Goal: Information Seeking & Learning: Check status

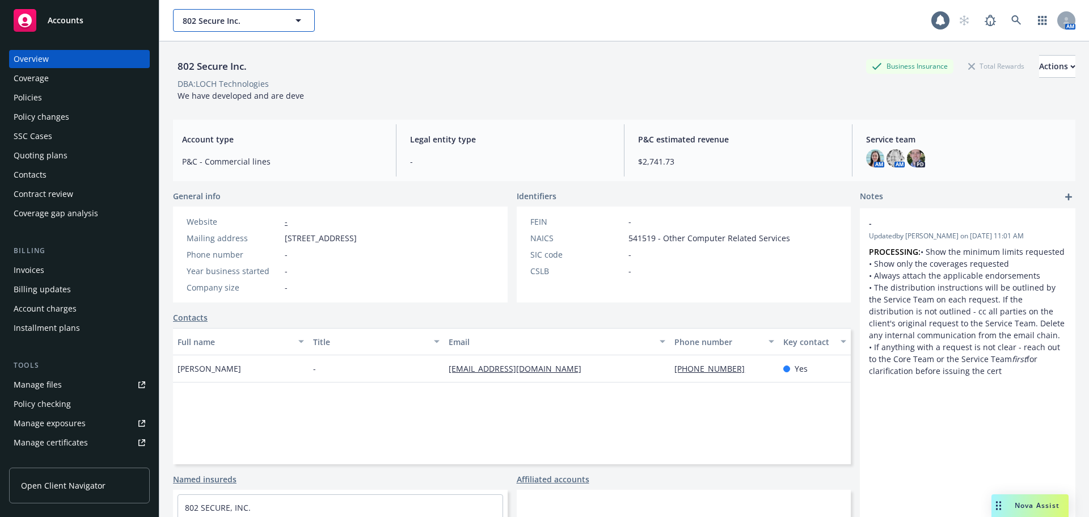
click at [238, 22] on span "802 Secure Inc." at bounding box center [232, 21] width 98 height 12
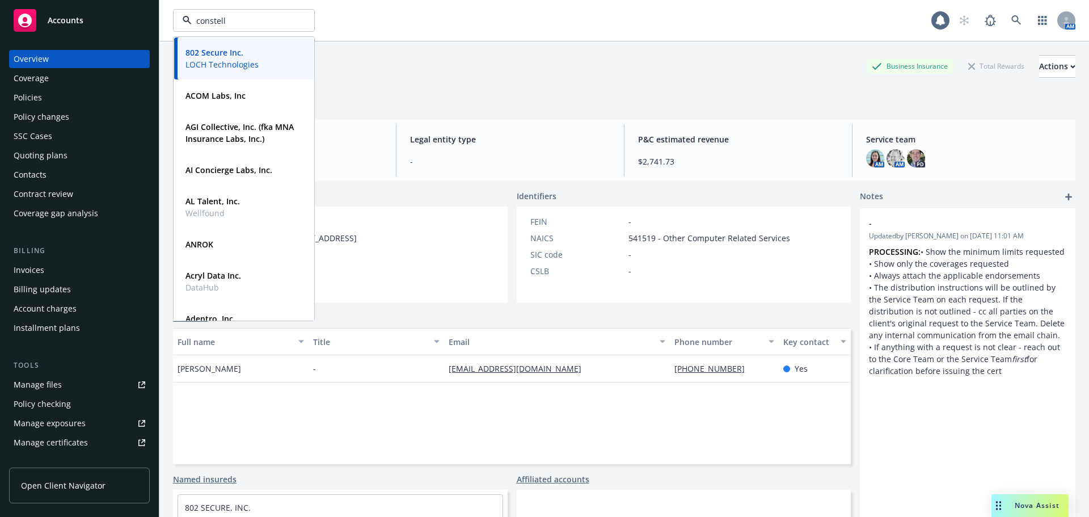
type input "constella"
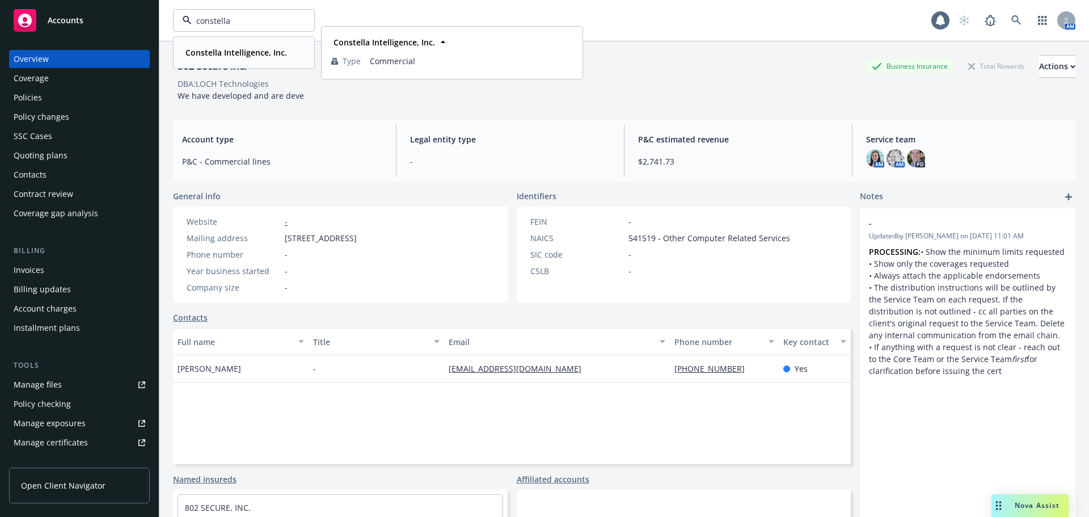
click at [212, 52] on strong "Constella Intelligence, Inc." at bounding box center [237, 52] width 102 height 11
click at [70, 100] on div "Policies" at bounding box center [80, 98] width 132 height 18
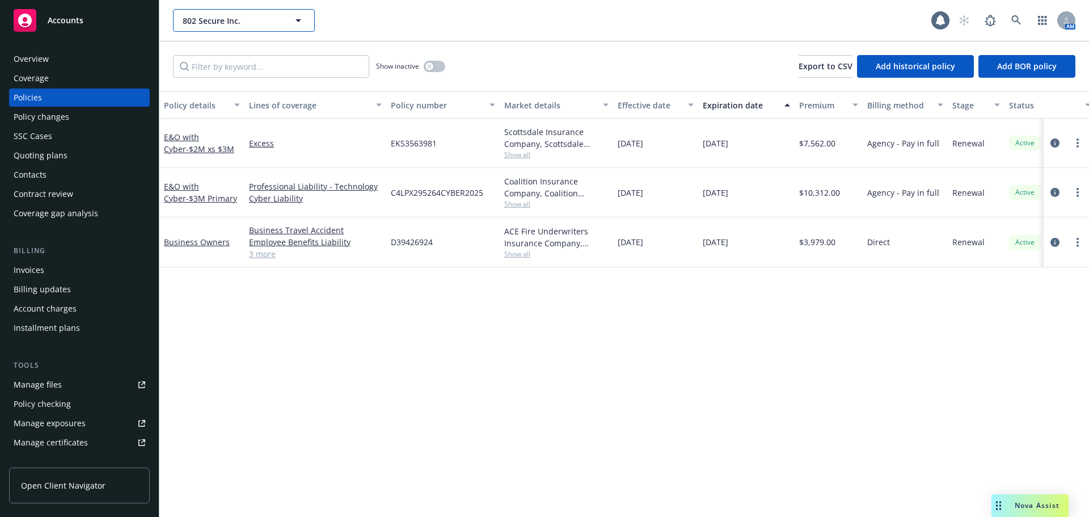
click at [266, 19] on span "802 Secure Inc." at bounding box center [232, 21] width 98 height 12
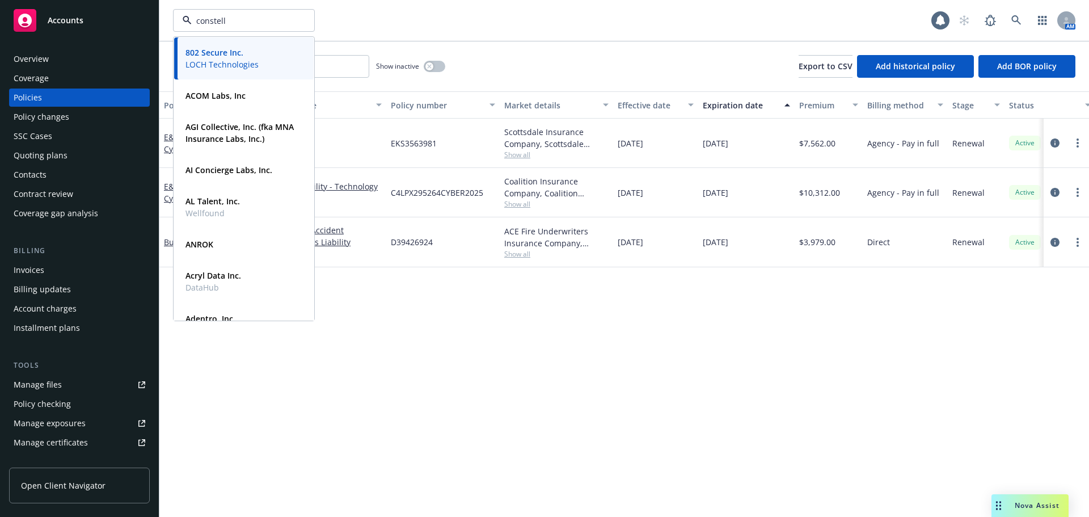
type input "constella"
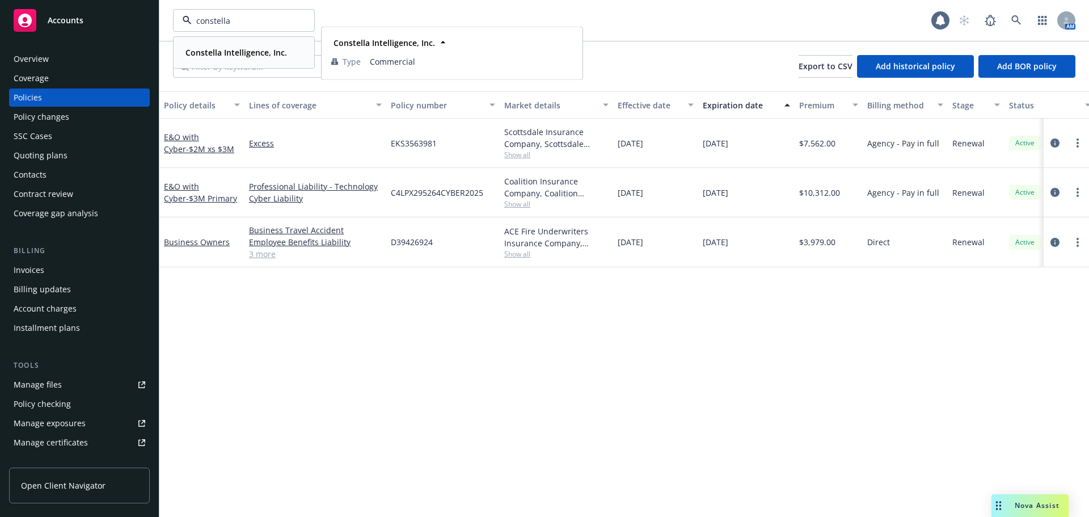
click at [226, 55] on strong "Constella Intelligence, Inc." at bounding box center [237, 52] width 102 height 11
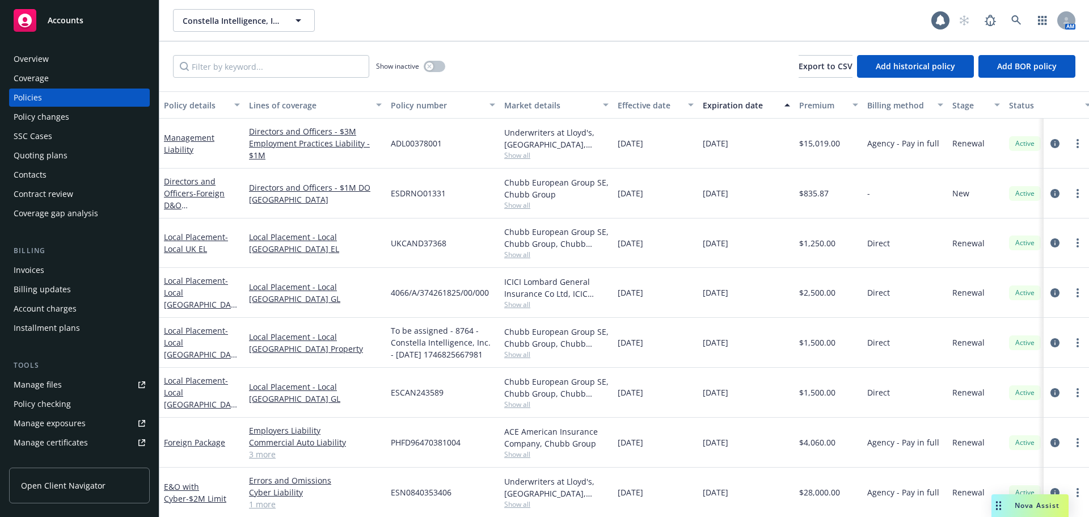
click at [1046, 507] on span "Nova Assist" at bounding box center [1037, 505] width 45 height 10
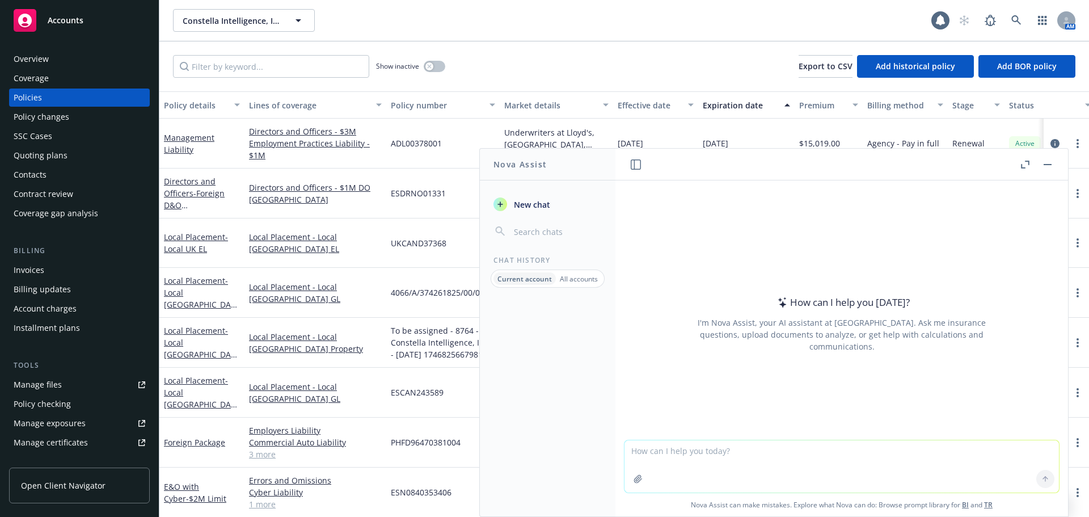
click at [740, 376] on div "How can I help you [DATE]? I'm Nova Assist, your AI assistant at Newfront. Ask …" at bounding box center [842, 324] width 435 height 178
click at [738, 457] on textarea at bounding box center [842, 466] width 435 height 52
click at [736, 475] on textarea at bounding box center [842, 466] width 435 height 52
click at [735, 460] on textarea at bounding box center [842, 466] width 435 height 52
paste textarea "EPL coverage is for acts by employees around the world"
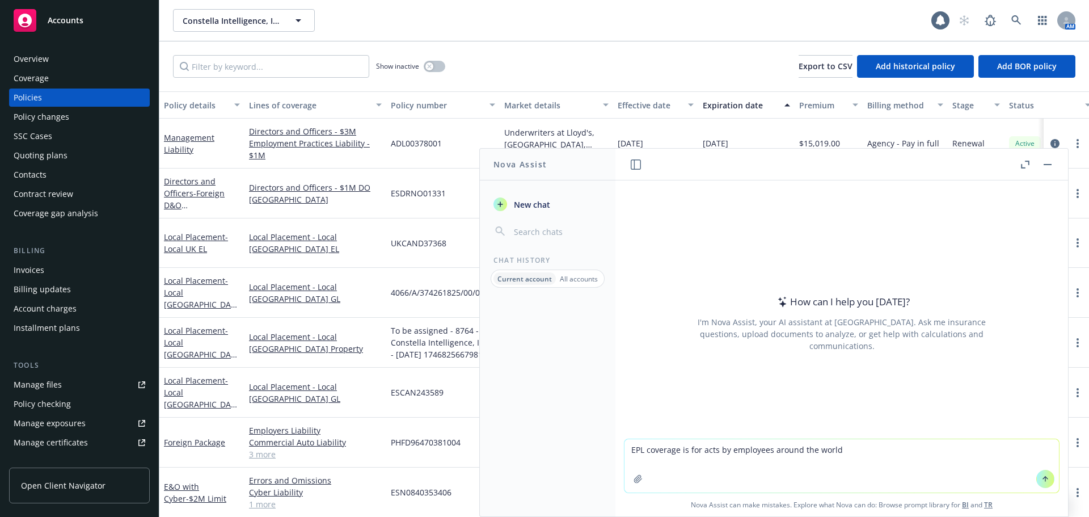
click at [626, 451] on textarea "EPL coverage is for acts by employees around the world" at bounding box center [842, 465] width 435 height 53
click at [846, 452] on textarea "Is EPL coverage is for acts by employees around the world" at bounding box center [842, 465] width 435 height 53
type textarea "Is EPL coverage is for acts by employees around the world?"
click at [1037, 479] on button at bounding box center [1046, 479] width 18 height 18
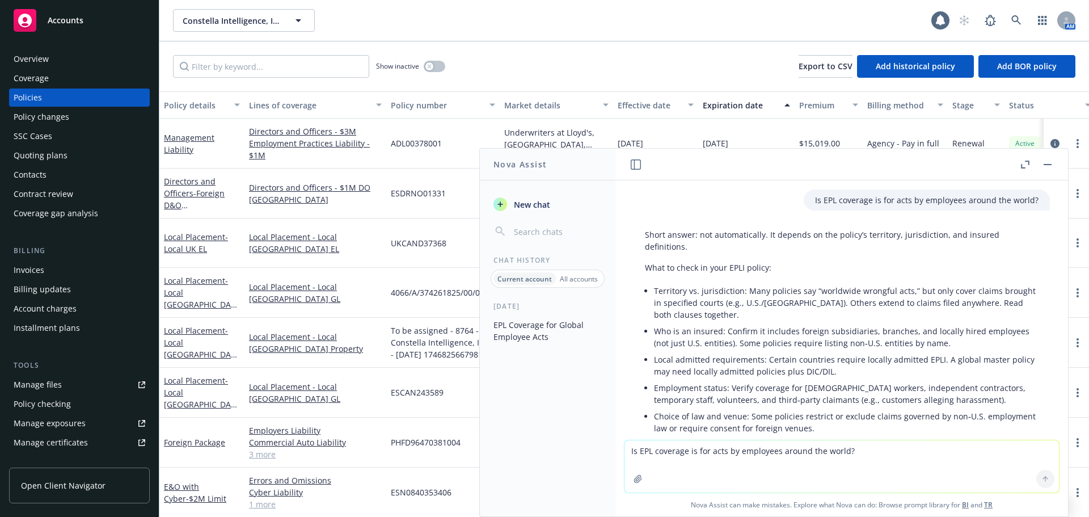
click at [1042, 162] on button "button" at bounding box center [1048, 165] width 14 height 14
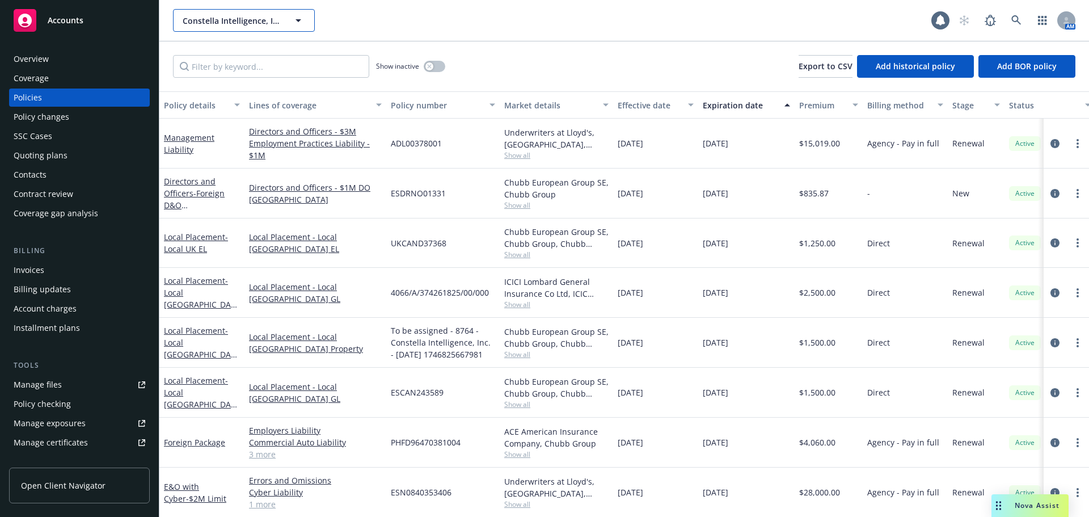
click at [204, 26] on span "Constella Intelligence, Inc." at bounding box center [232, 21] width 98 height 12
type input "honeybook"
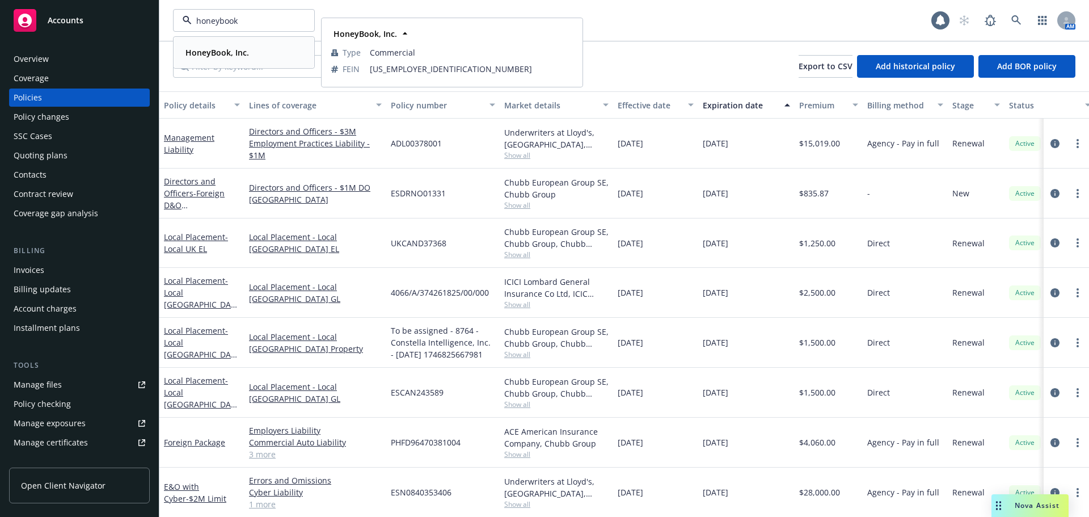
click at [226, 47] on strong "HoneyBook, Inc." at bounding box center [218, 52] width 64 height 11
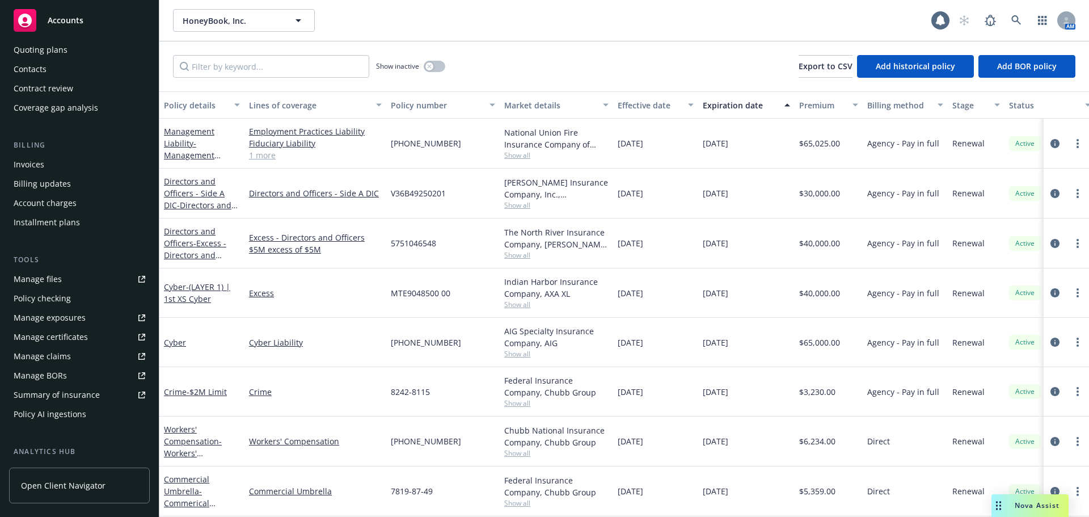
scroll to position [261, 0]
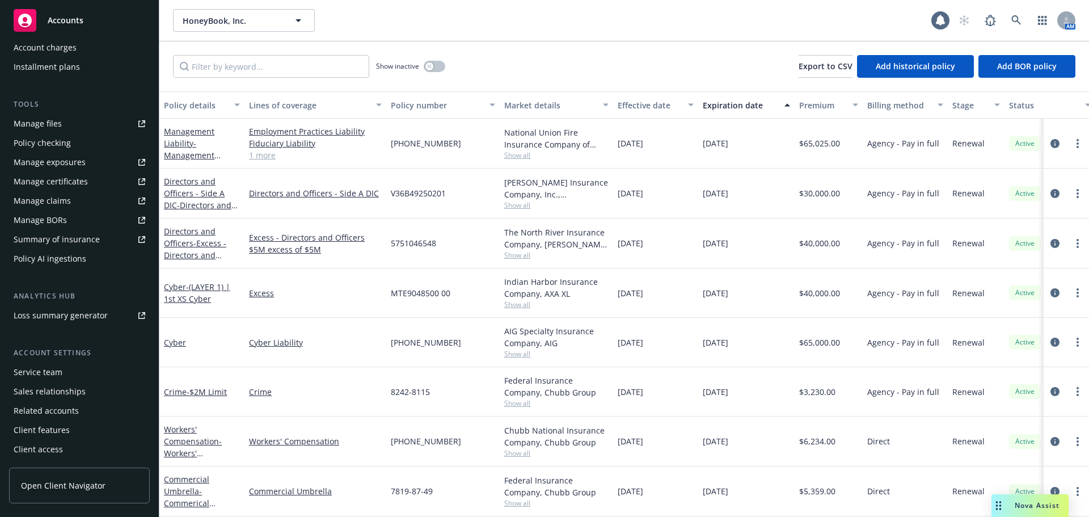
click at [58, 373] on div "Service team" at bounding box center [38, 372] width 49 height 18
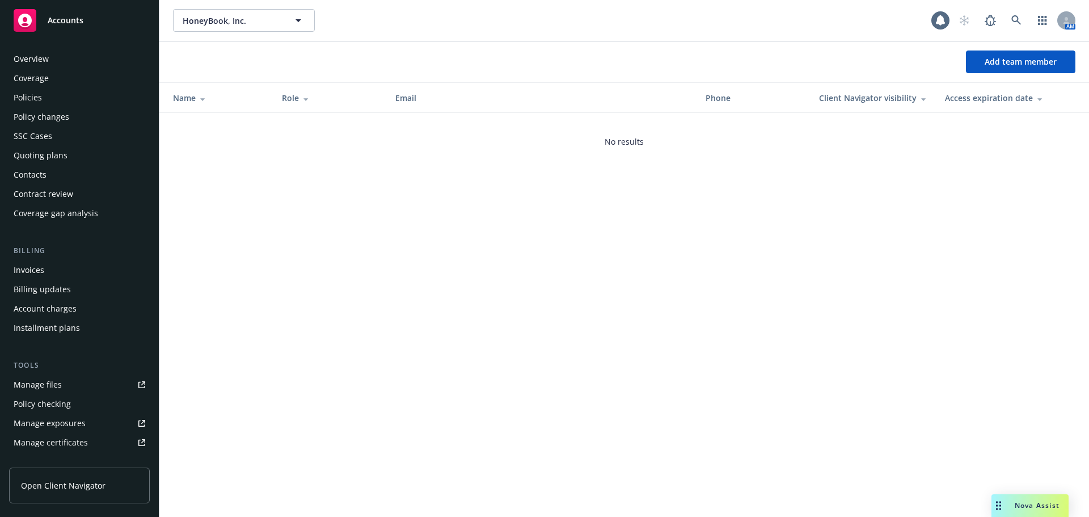
scroll to position [261, 0]
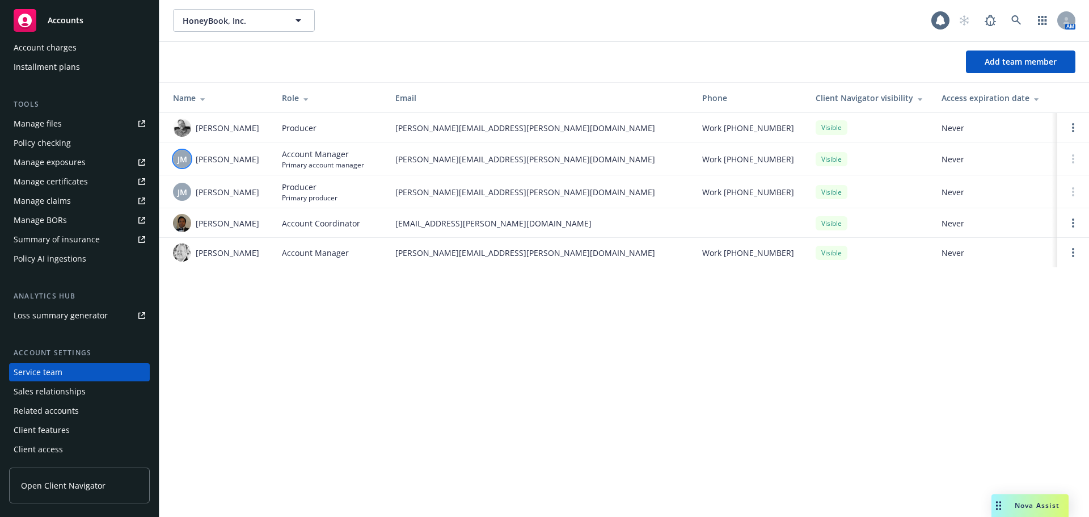
drag, startPoint x: 260, startPoint y: 166, endPoint x: 190, endPoint y: 161, distance: 71.1
click at [190, 161] on div "[PERSON_NAME]" at bounding box center [218, 159] width 91 height 18
copy div "[PERSON_NAME]"
click at [594, 190] on span "[PERSON_NAME][EMAIL_ADDRESS][PERSON_NAME][DOMAIN_NAME]" at bounding box center [539, 192] width 289 height 12
drag, startPoint x: 259, startPoint y: 159, endPoint x: 193, endPoint y: 159, distance: 65.8
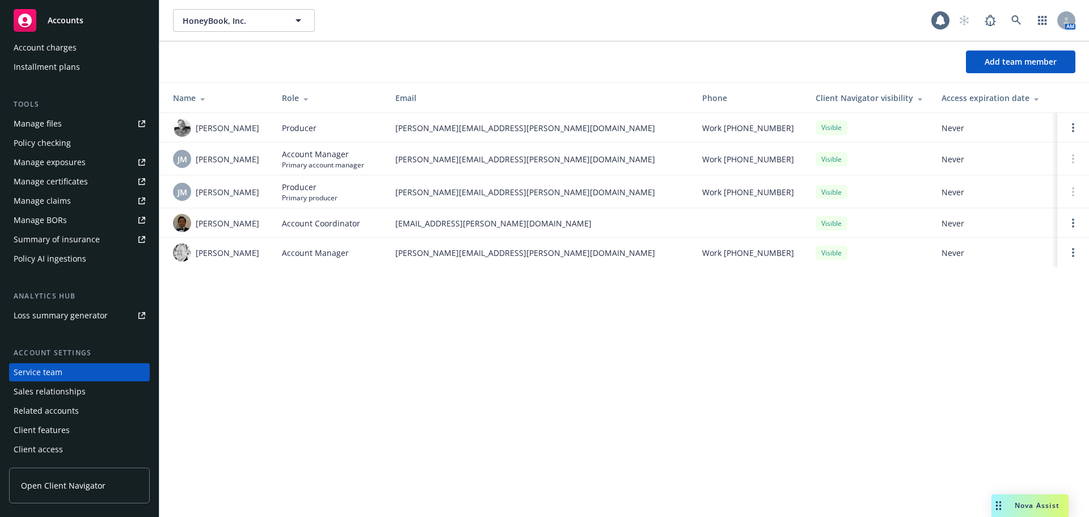
click at [193, 159] on div "[PERSON_NAME]" at bounding box center [218, 159] width 91 height 18
copy span "[PERSON_NAME]"
drag, startPoint x: 388, startPoint y: 336, endPoint x: 407, endPoint y: 338, distance: 19.4
click at [388, 336] on div "HoneyBook, Inc. HoneyBook, Inc. 1 AM Add team member Name Role Email Phone Clie…" at bounding box center [624, 258] width 930 height 517
click at [482, 349] on div "HoneyBook, Inc. HoneyBook, Inc. 1 AM Add team member Name Role Email Phone Clie…" at bounding box center [624, 258] width 930 height 517
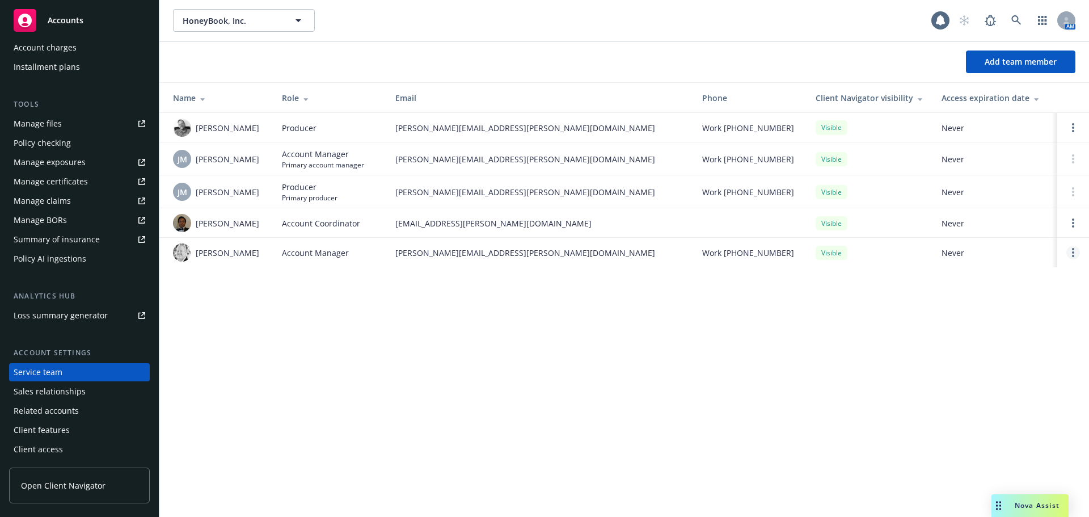
click at [1078, 250] on link "Open options" at bounding box center [1074, 253] width 14 height 14
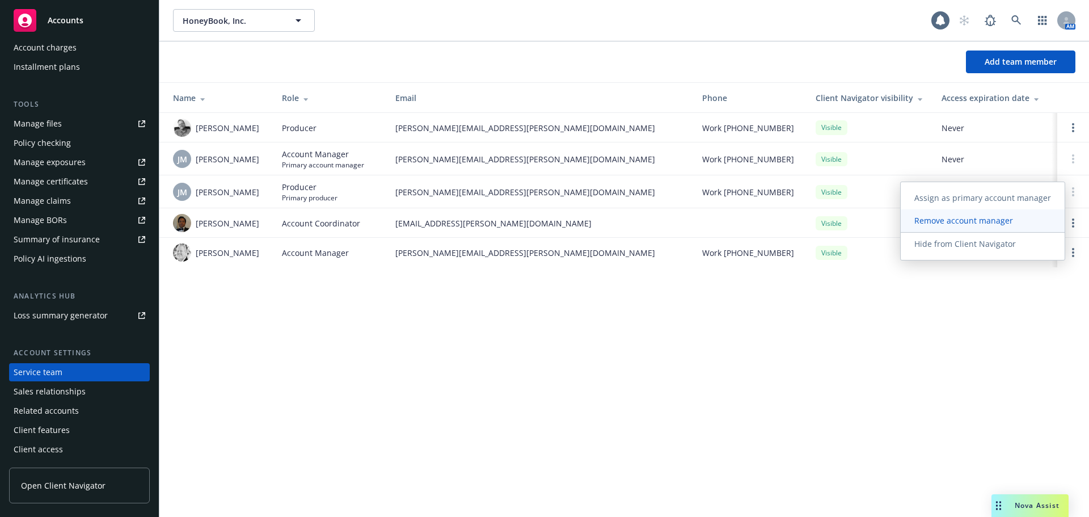
click at [992, 221] on span "Remove account manager" at bounding box center [964, 220] width 126 height 11
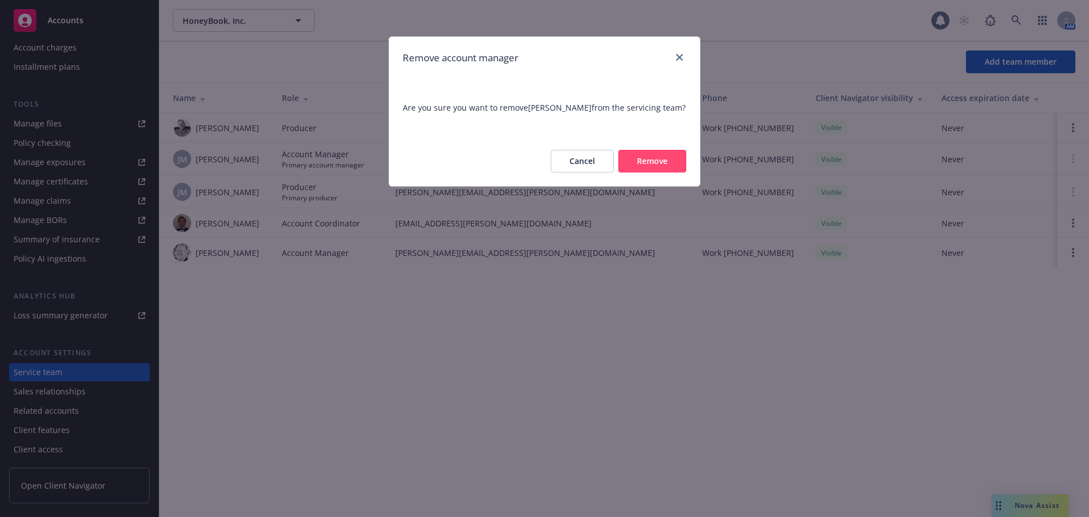
click at [669, 165] on button "Remove" at bounding box center [652, 161] width 68 height 23
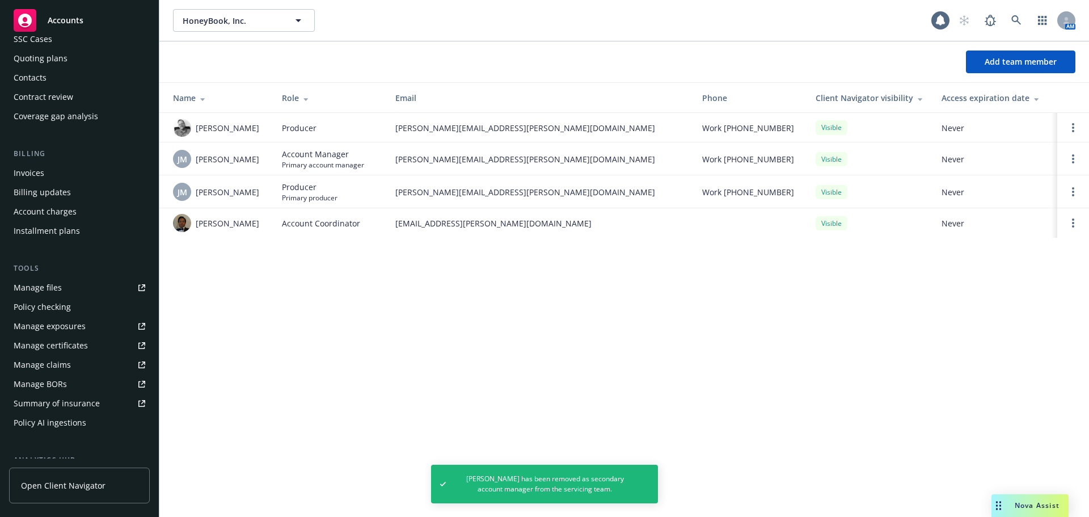
scroll to position [0, 0]
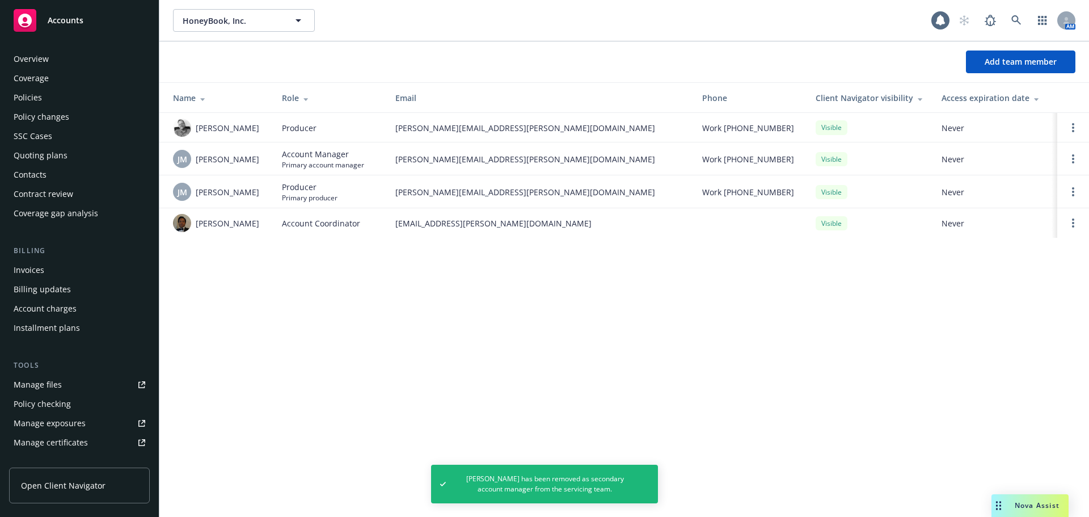
click at [41, 99] on div "Policies" at bounding box center [80, 98] width 132 height 18
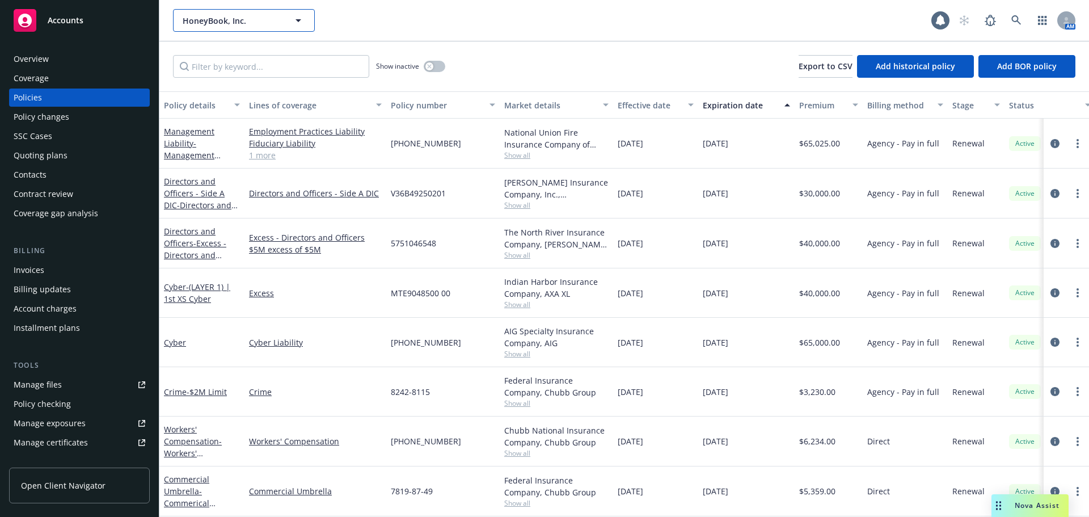
click at [260, 21] on span "HoneyBook, Inc." at bounding box center [232, 21] width 98 height 12
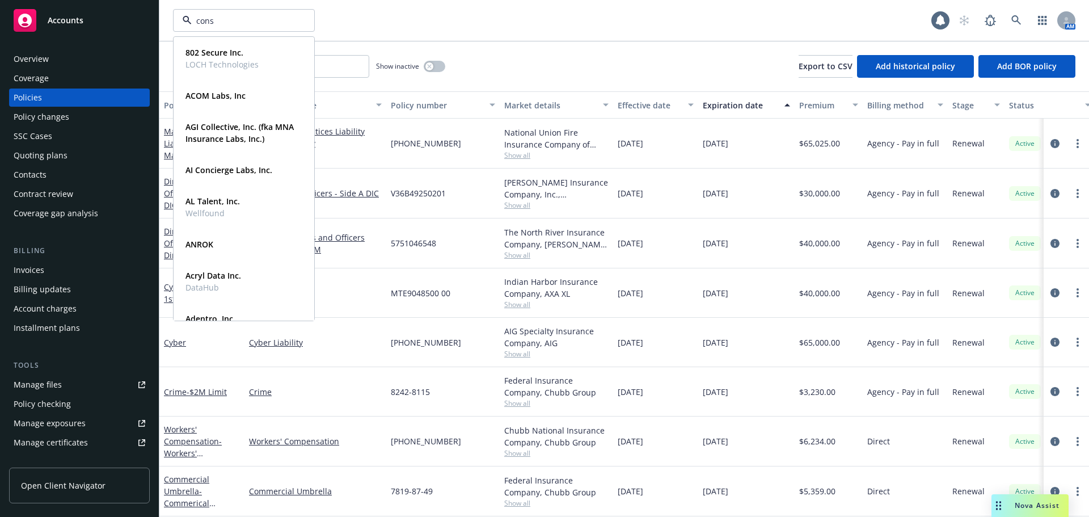
type input "const"
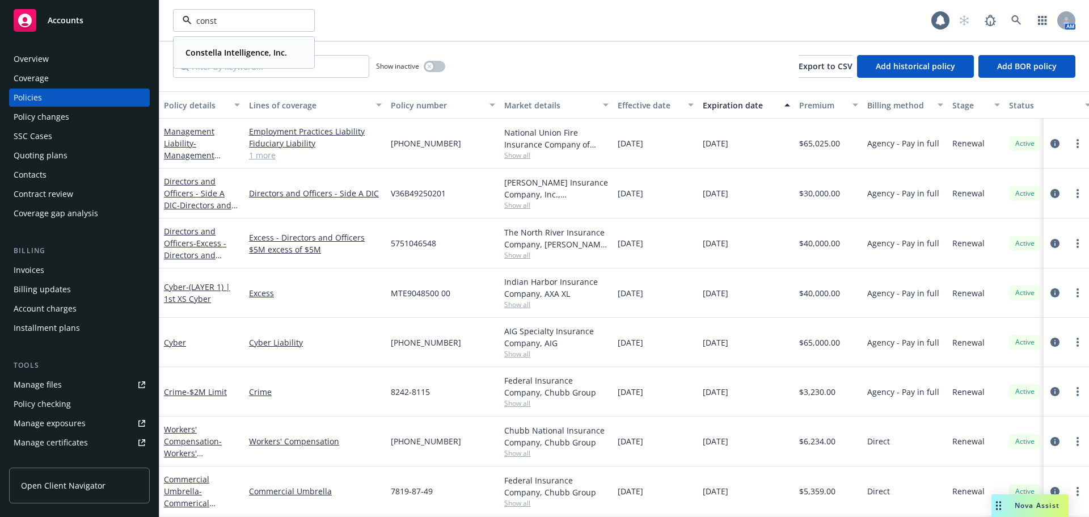
click at [243, 49] on strong "Constella Intelligence, Inc." at bounding box center [237, 52] width 102 height 11
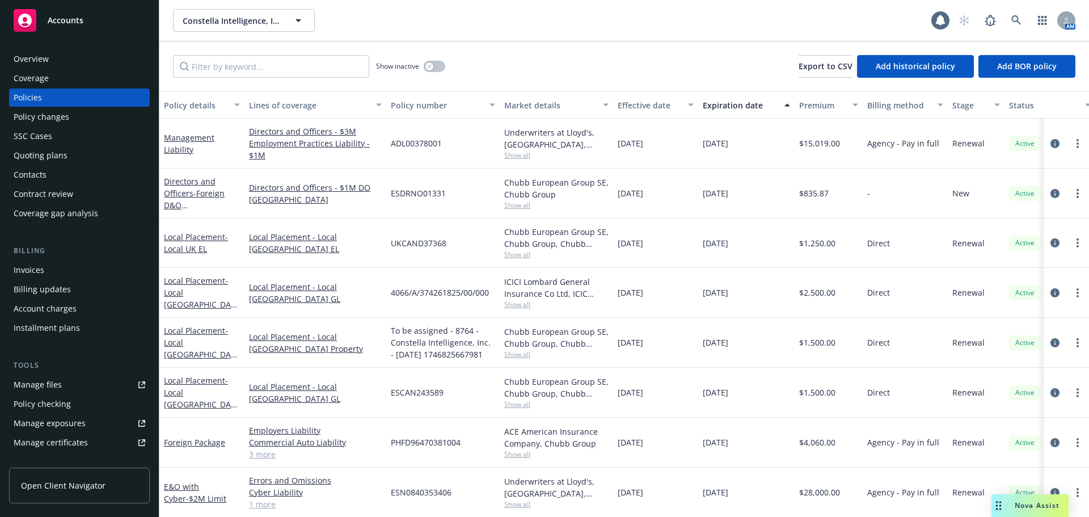
click at [1026, 509] on span "Nova Assist" at bounding box center [1037, 505] width 45 height 10
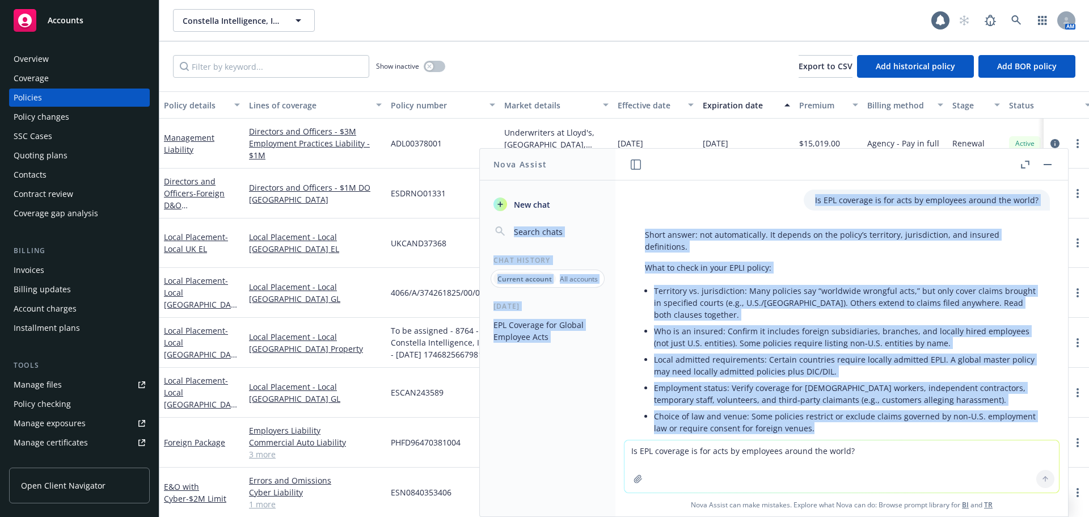
drag, startPoint x: 715, startPoint y: 365, endPoint x: 602, endPoint y: 207, distance: 194.4
click at [615, 207] on div "Nova Assist New chat Chat History Current account All accounts [DATE] EPL Cover…" at bounding box center [842, 332] width 454 height 369
click at [823, 284] on li "Territory vs. jurisdiction: Many policies say “worldwide wrongful acts,” but on…" at bounding box center [846, 303] width 385 height 40
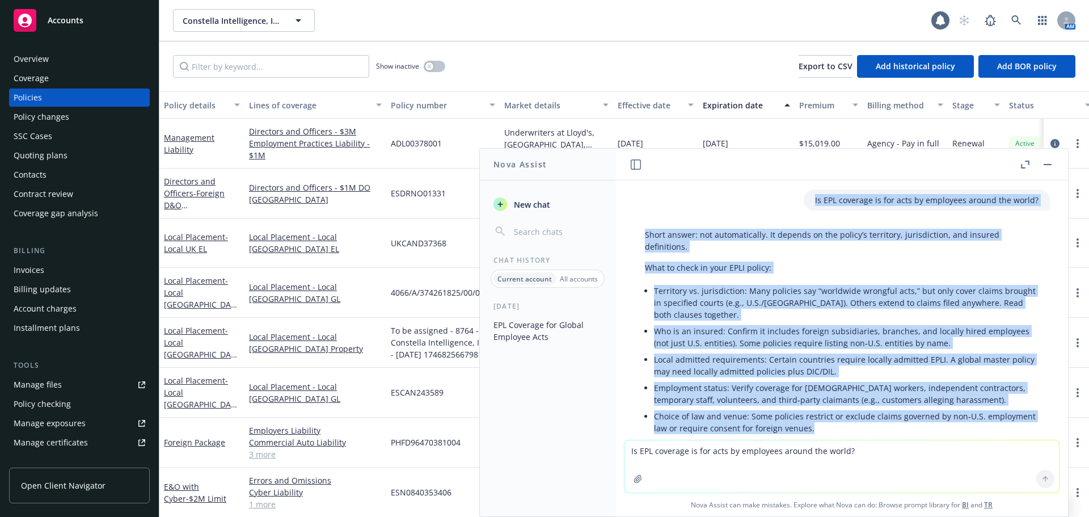
drag, startPoint x: 875, startPoint y: 429, endPoint x: 735, endPoint y: 199, distance: 270.1
click at [735, 199] on div "Is EPL coverage is for acts by employees around the world? Short answer: not au…" at bounding box center [842, 309] width 453 height 259
click at [832, 263] on p "What to check in your EPLI policy:" at bounding box center [842, 268] width 394 height 12
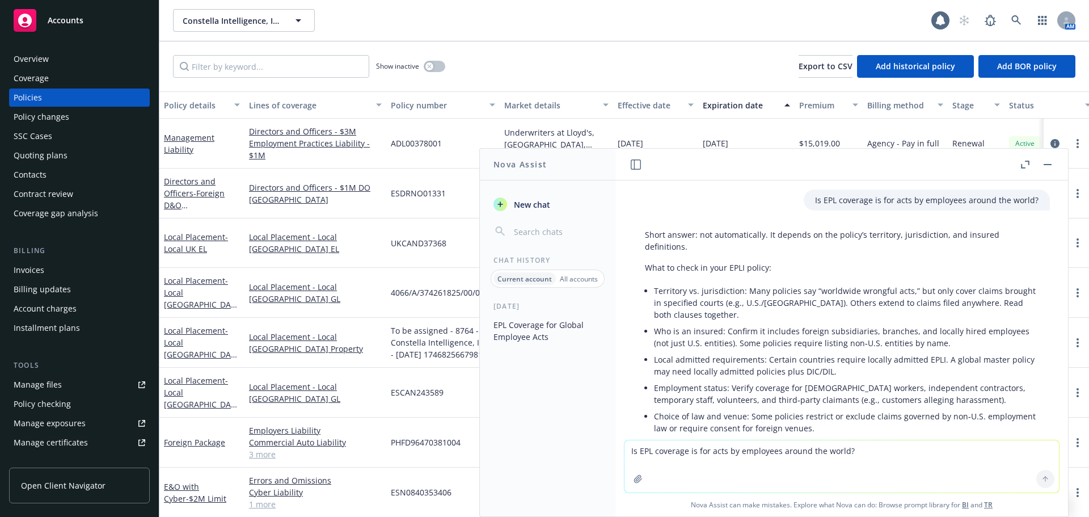
click at [815, 200] on p "Is EPL coverage is for acts by employees around the world?" at bounding box center [927, 200] width 224 height 12
drag, startPoint x: 805, startPoint y: 200, endPoint x: 1030, endPoint y: 197, distance: 225.8
click at [1030, 197] on div "Is EPL coverage is for acts by employees around the world?" at bounding box center [927, 200] width 246 height 21
click at [1036, 208] on div "Is EPL coverage is for acts by employees around the world?" at bounding box center [842, 200] width 435 height 21
drag, startPoint x: 1034, startPoint y: 203, endPoint x: 799, endPoint y: 204, distance: 234.3
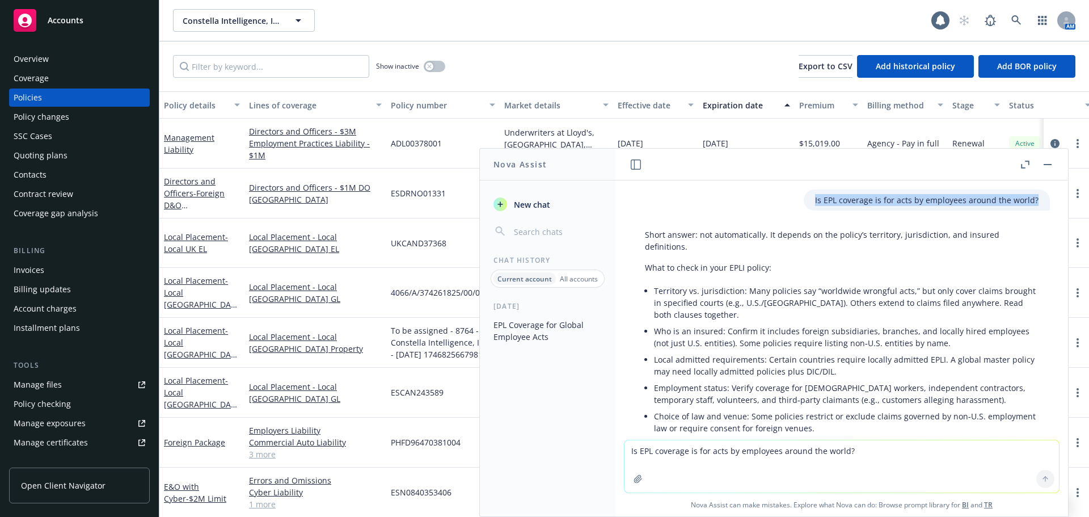
click at [799, 204] on div "Is EPL coverage is for acts by employees around the world?" at bounding box center [842, 200] width 435 height 21
click at [856, 238] on p "Short answer: not automatically. It depends on the policy’s territory, jurisdic…" at bounding box center [842, 241] width 394 height 24
click at [842, 263] on p "What to check in your EPLI policy:" at bounding box center [842, 268] width 394 height 12
click at [765, 295] on li "Territory vs. jurisdiction: Many policies say “worldwide wrongful acts,” but on…" at bounding box center [846, 303] width 385 height 40
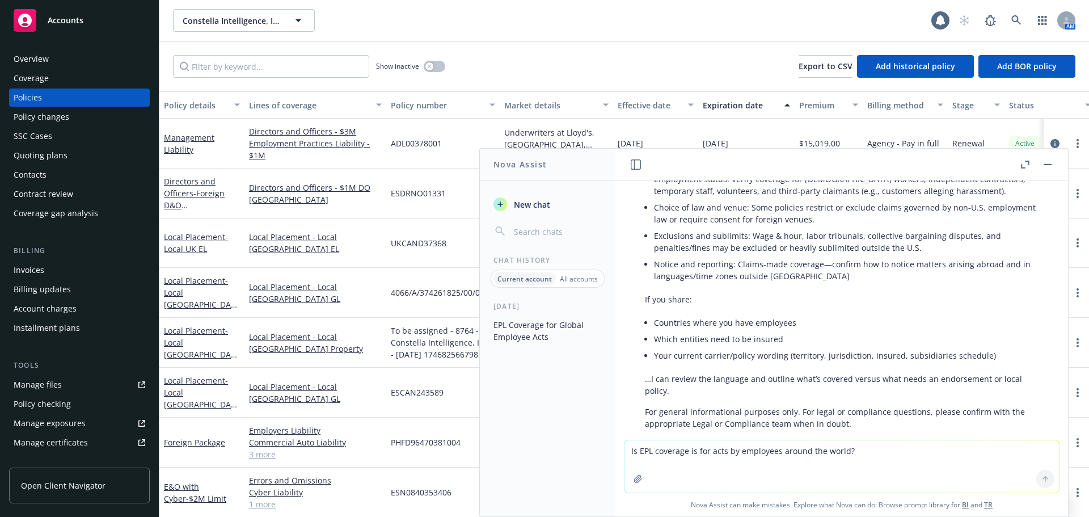
scroll to position [251, 0]
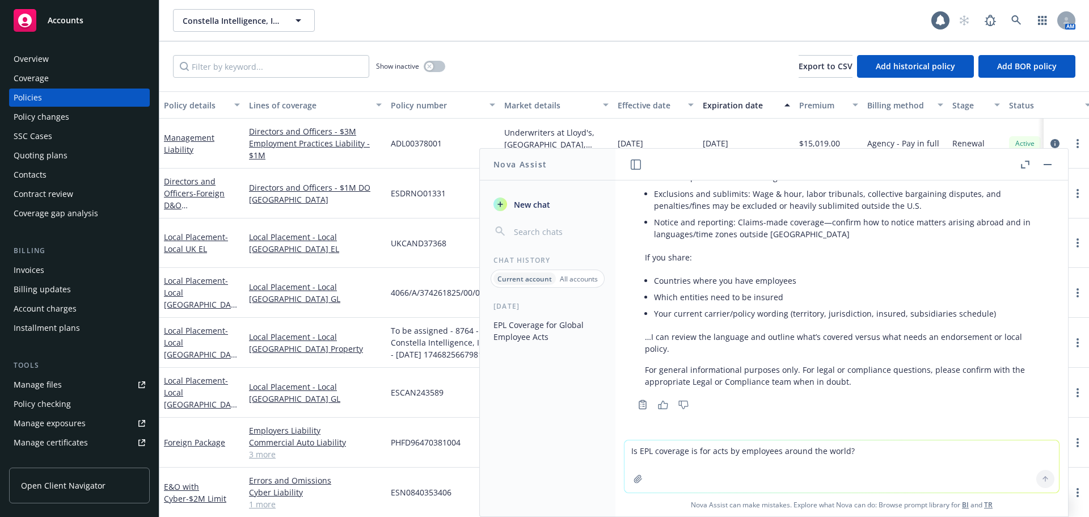
click at [785, 287] on li "Countries where you have employees" at bounding box center [846, 280] width 385 height 16
click at [1027, 164] on icon "button" at bounding box center [1025, 165] width 9 height 8
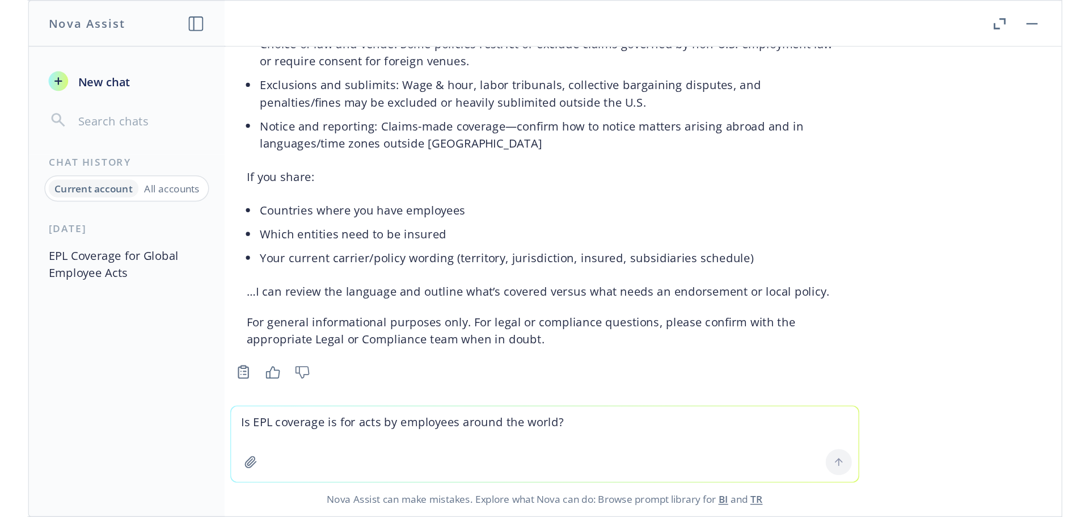
scroll to position [67, 0]
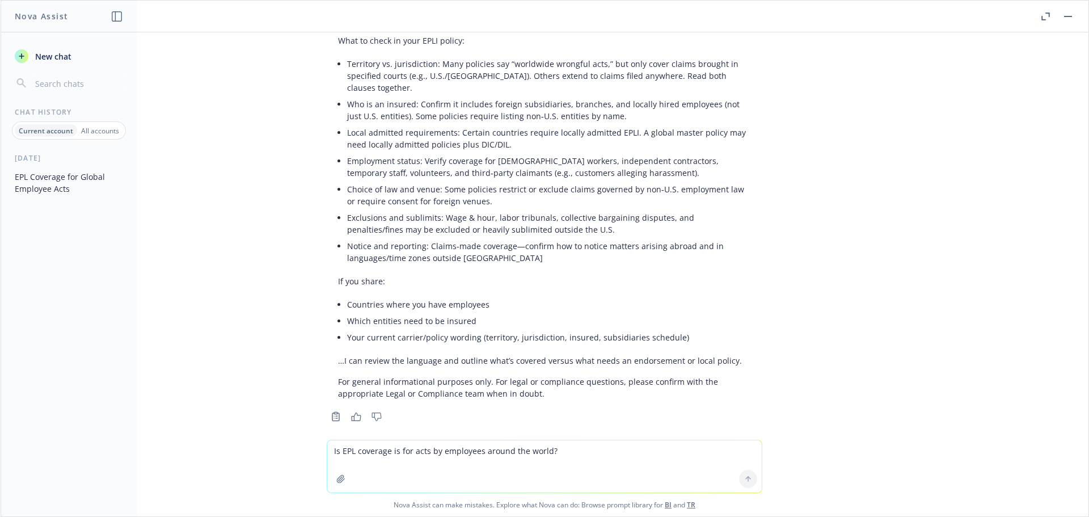
click at [1049, 15] on button "button" at bounding box center [1046, 17] width 14 height 14
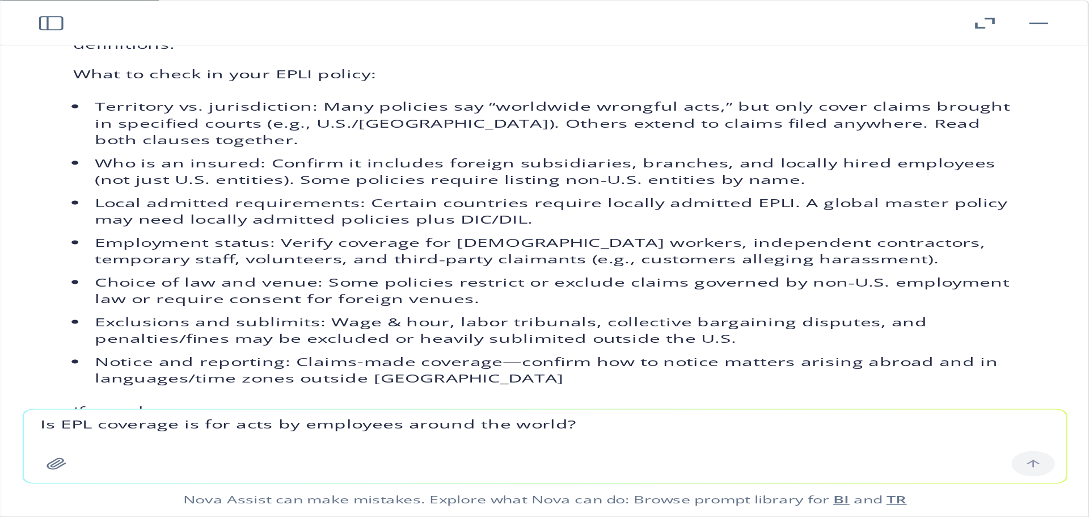
scroll to position [251, 0]
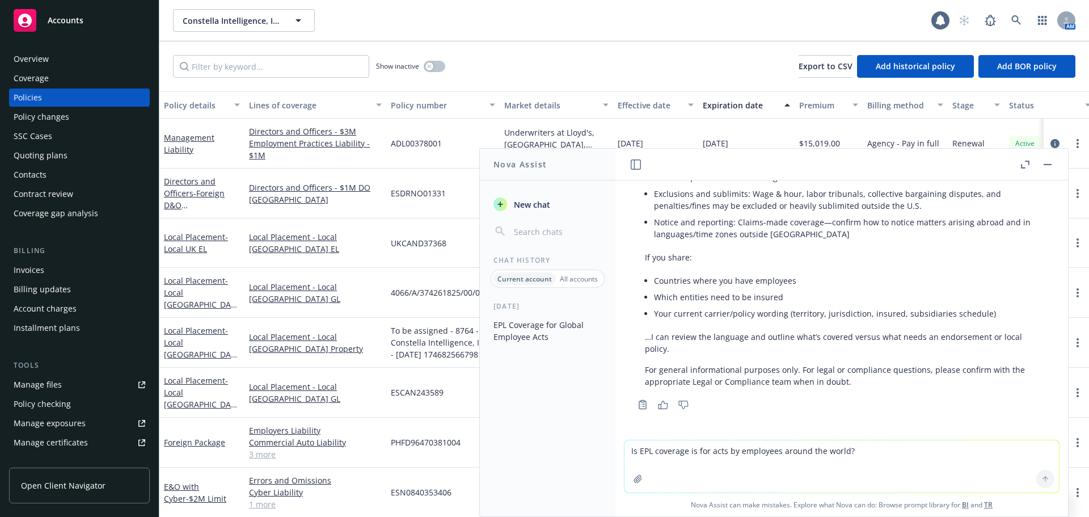
click at [639, 162] on icon "button" at bounding box center [636, 164] width 10 height 10
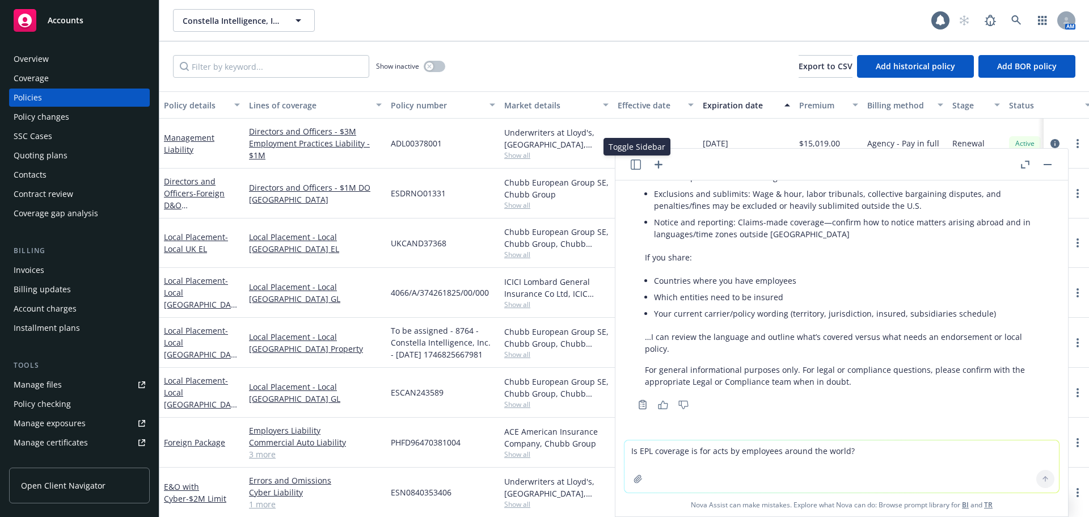
click at [639, 162] on icon "button" at bounding box center [636, 164] width 10 height 10
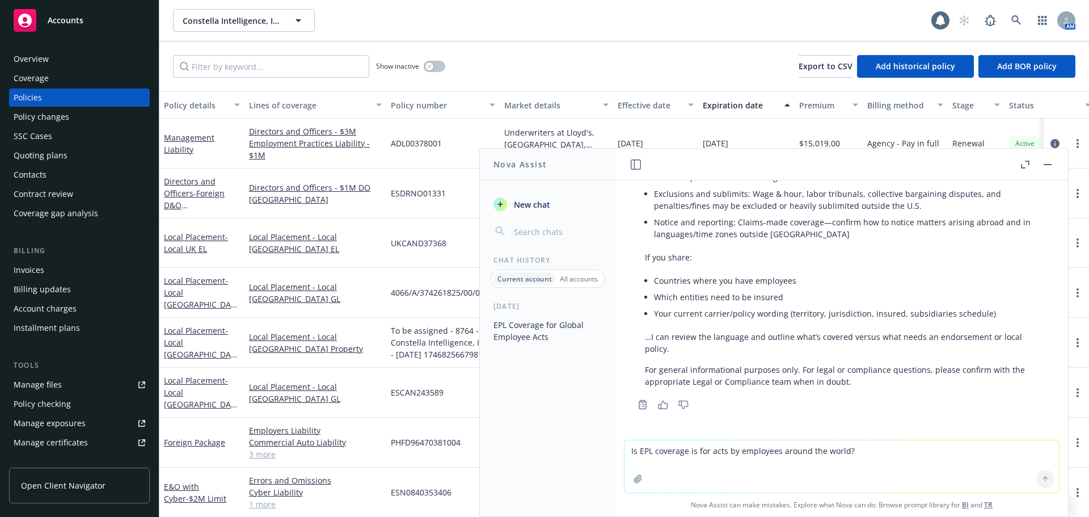
click at [542, 205] on span "New chat" at bounding box center [531, 205] width 39 height 12
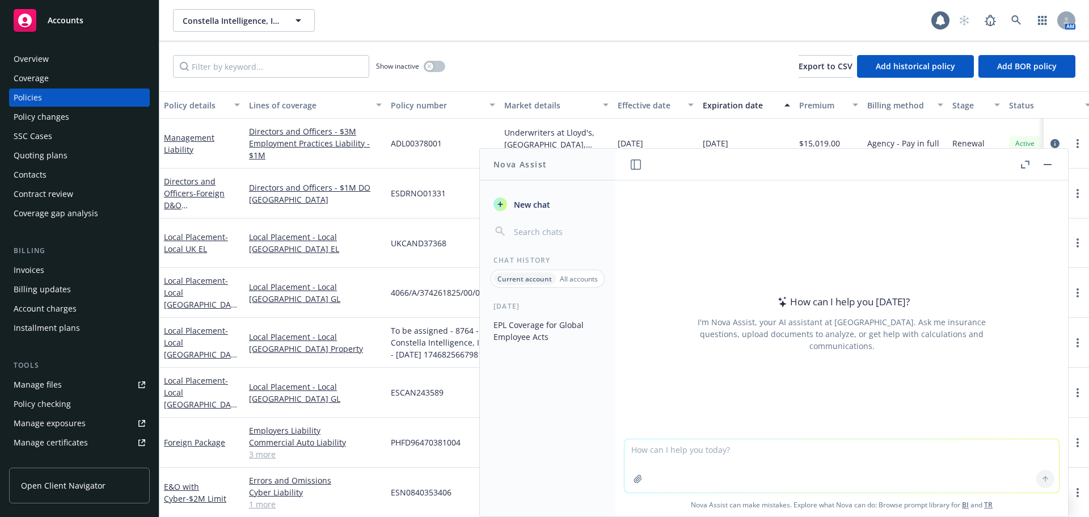
click at [818, 448] on textarea at bounding box center [842, 465] width 435 height 53
type textarea "Briefly describe what the EPL policy covers"
click at [1042, 479] on icon at bounding box center [1046, 479] width 8 height 8
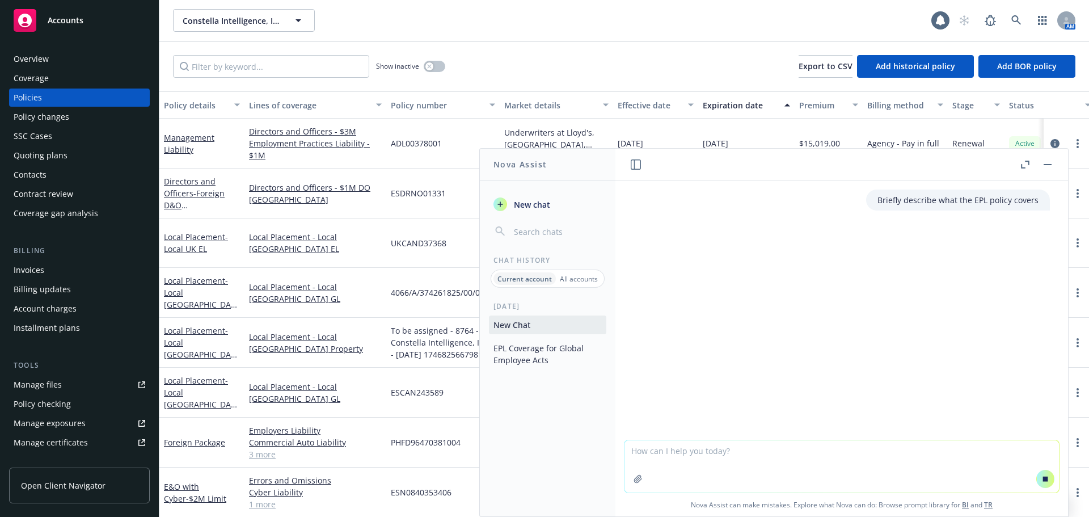
click at [1004, 382] on div "Briefly describe what the EPL policy covers" at bounding box center [842, 309] width 453 height 259
click at [1050, 209] on div "Briefly describe what the EPL policy covers" at bounding box center [842, 200] width 435 height 21
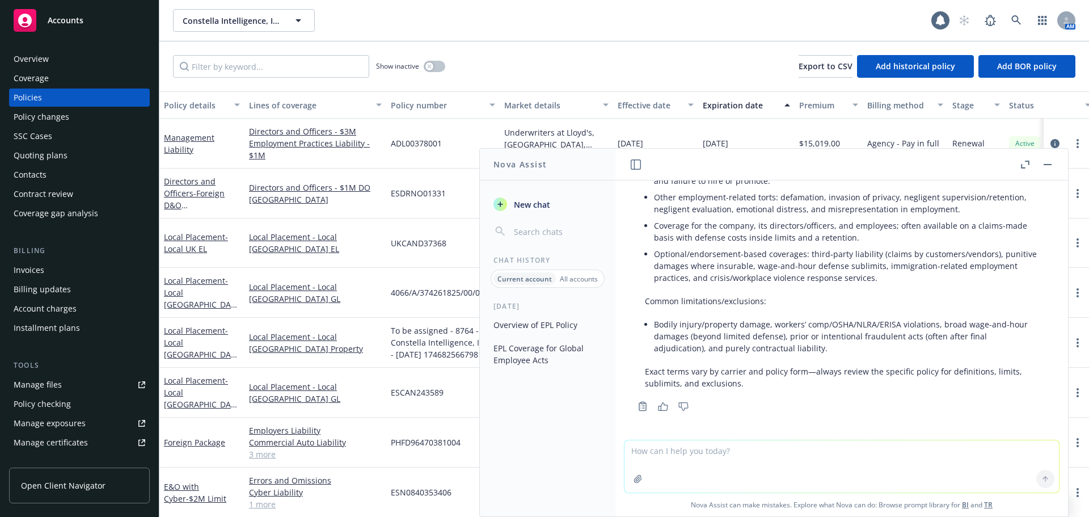
scroll to position [103, 0]
click at [53, 159] on div "Quoting plans" at bounding box center [41, 155] width 54 height 18
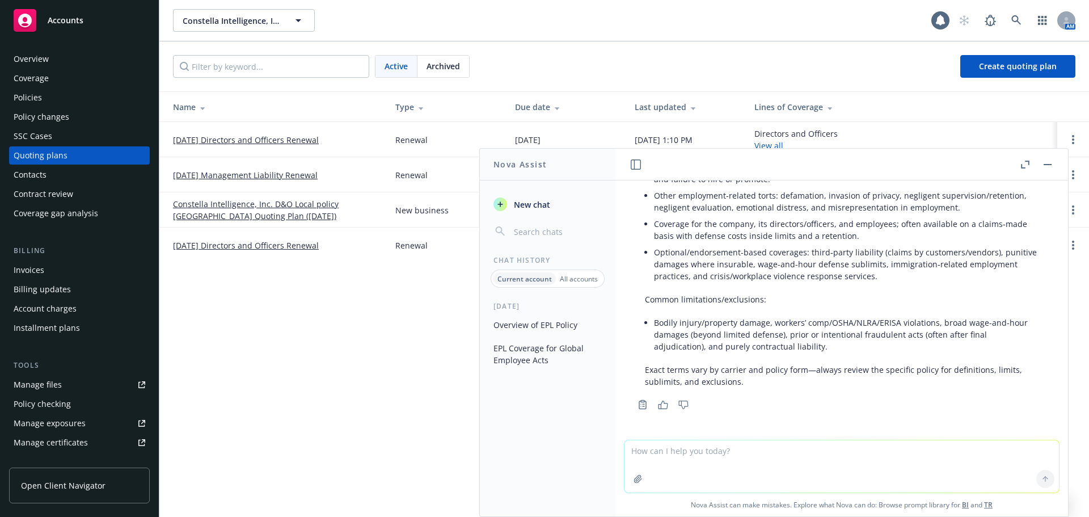
click at [1054, 163] on header at bounding box center [842, 165] width 453 height 32
click at [1050, 166] on button "button" at bounding box center [1048, 165] width 14 height 14
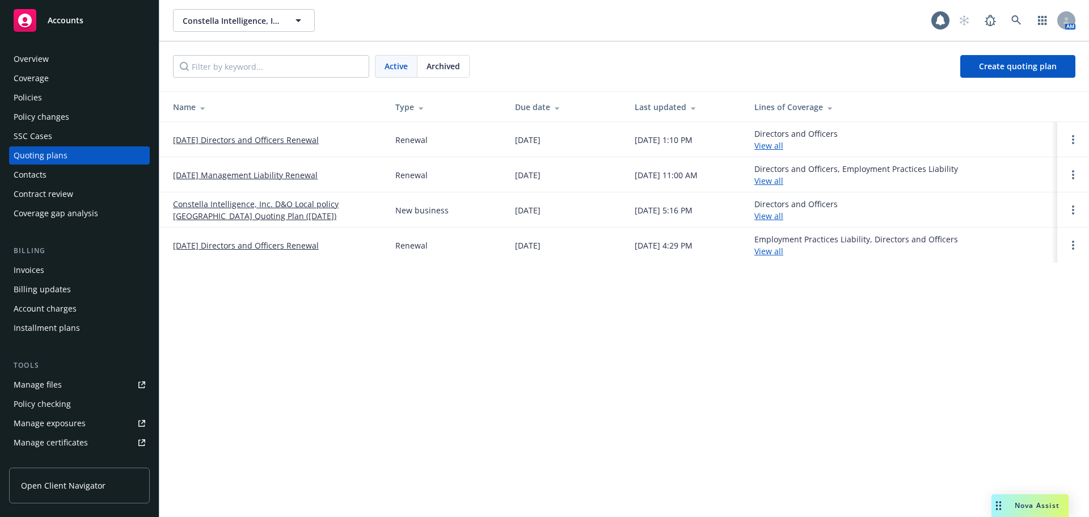
click at [245, 138] on link "[DATE] Directors and Officers Renewal" at bounding box center [246, 140] width 146 height 12
